Goal: Information Seeking & Learning: Learn about a topic

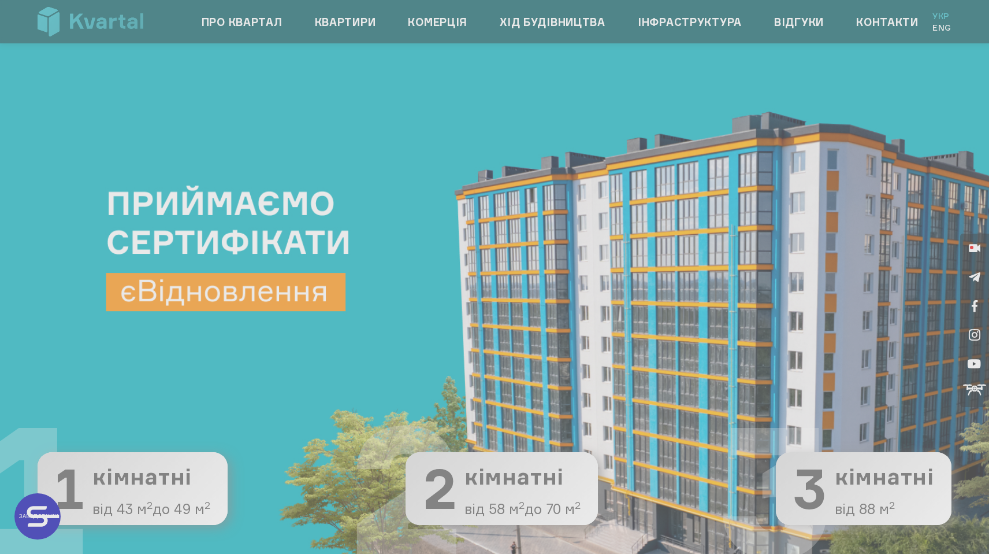
type input "+380"
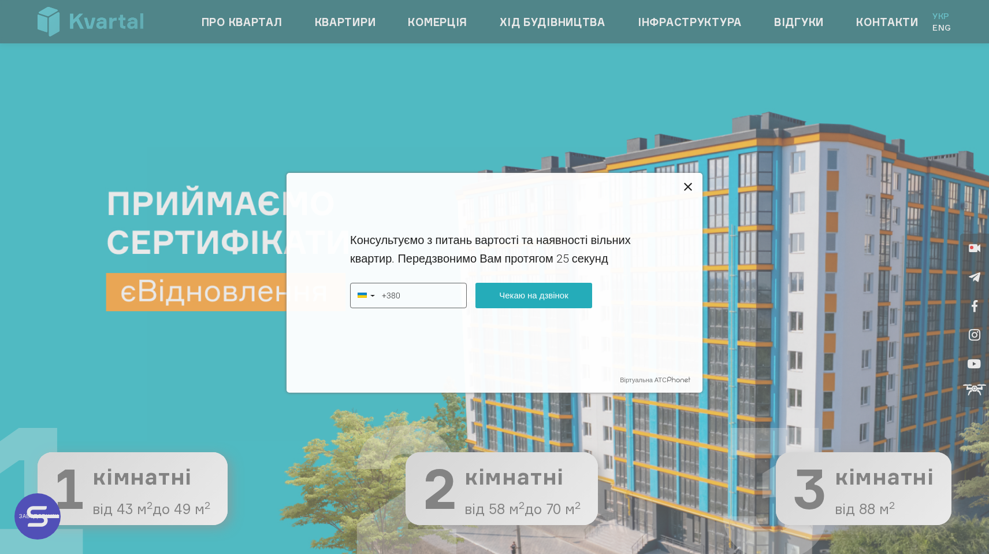
click at [681, 181] on icon at bounding box center [688, 187] width 14 height 14
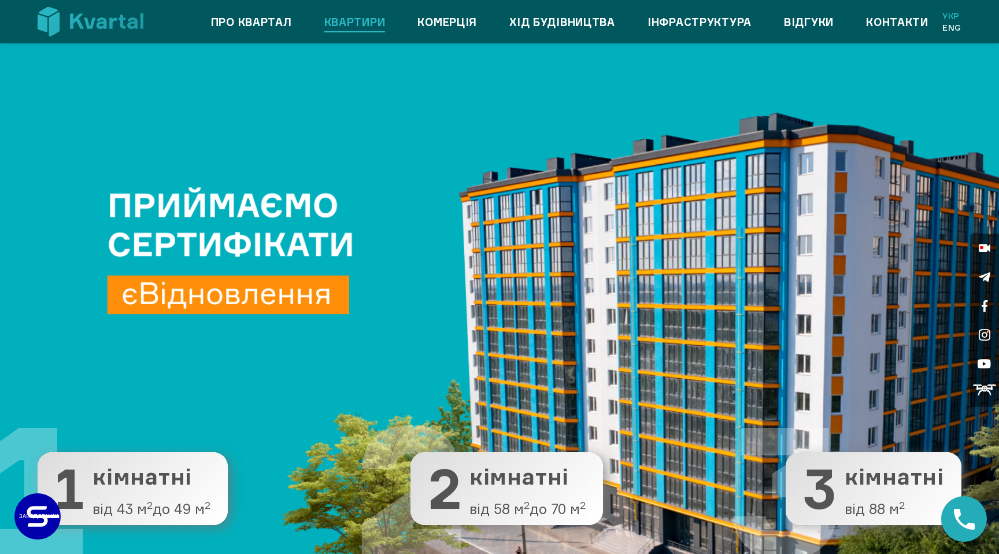
click at [340, 24] on link "Квартири" at bounding box center [354, 22] width 61 height 18
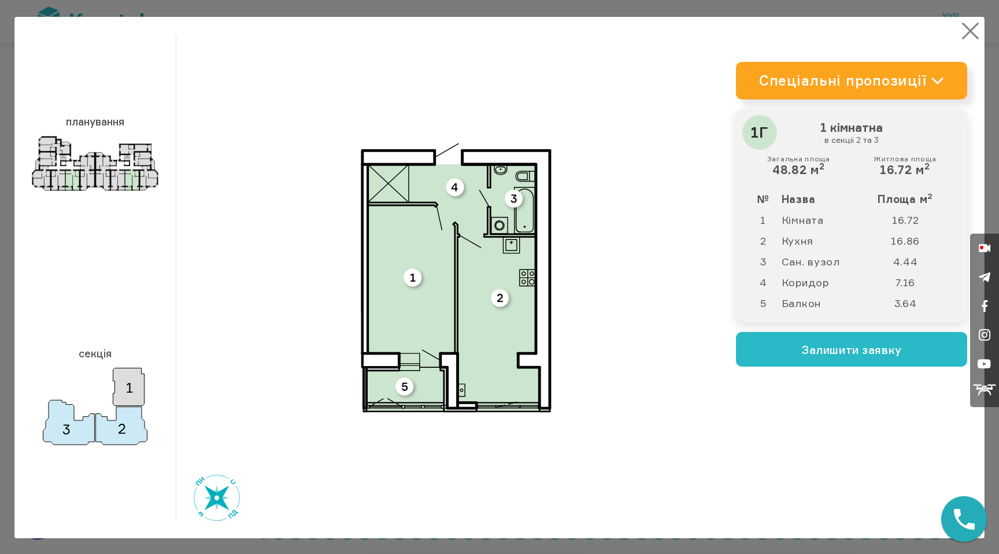
click at [971, 34] on button "×" at bounding box center [970, 31] width 23 height 23
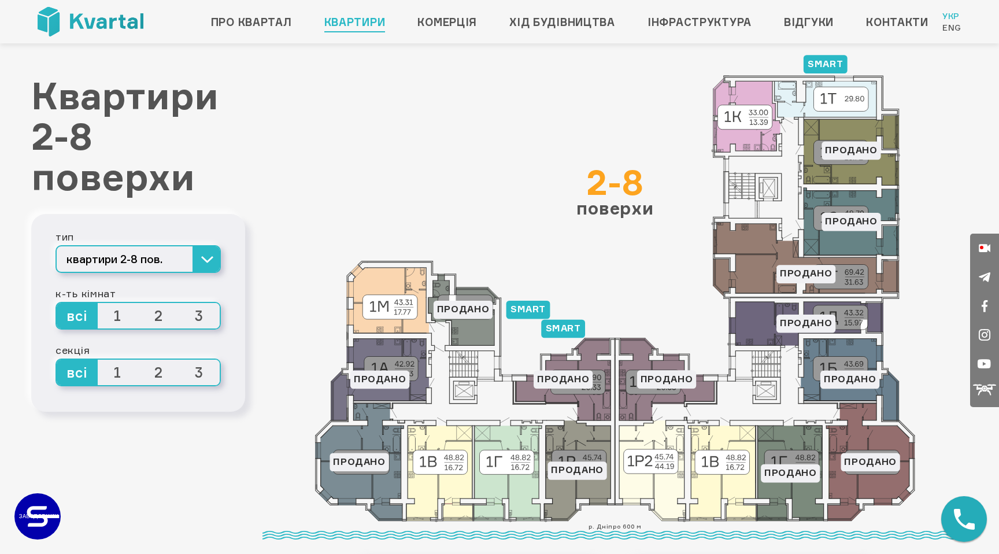
click at [149, 314] on span "2" at bounding box center [158, 315] width 41 height 25
click at [138, 303] on input "2" at bounding box center [138, 303] width 0 height 0
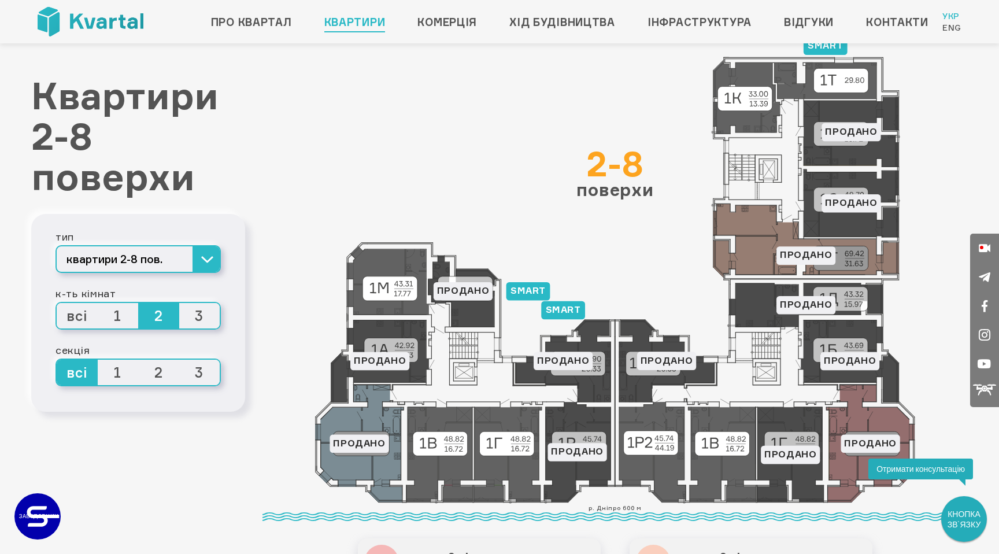
scroll to position [9, 0]
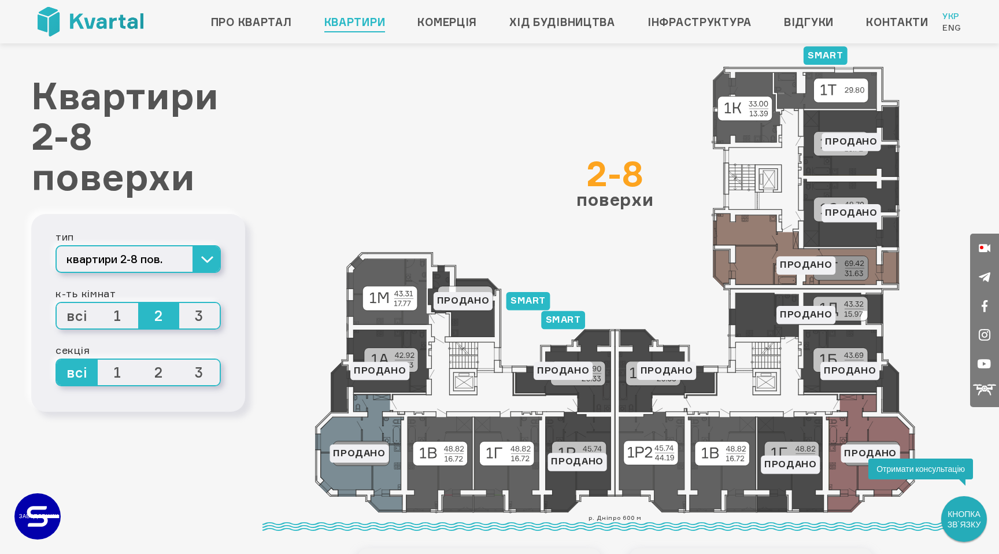
click at [426, 153] on icon at bounding box center [614, 289] width 600 height 447
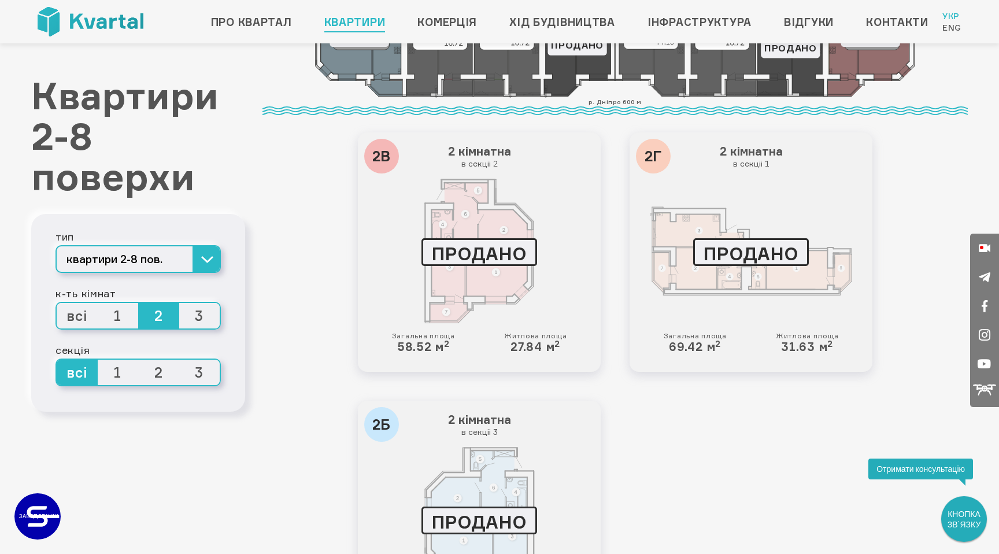
scroll to position [187, 0]
